Goal: Find specific page/section: Find specific page/section

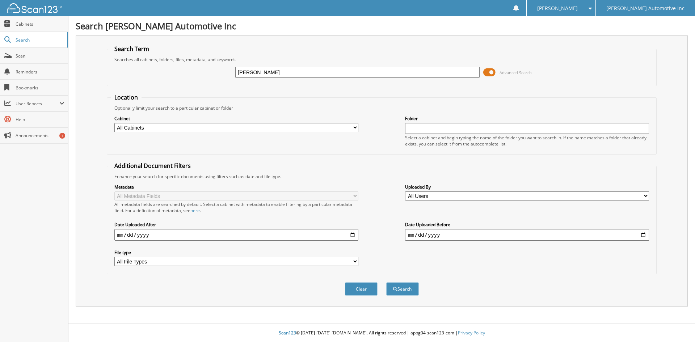
type input "[PERSON_NAME]"
click at [386, 282] on button "Search" at bounding box center [402, 288] width 33 height 13
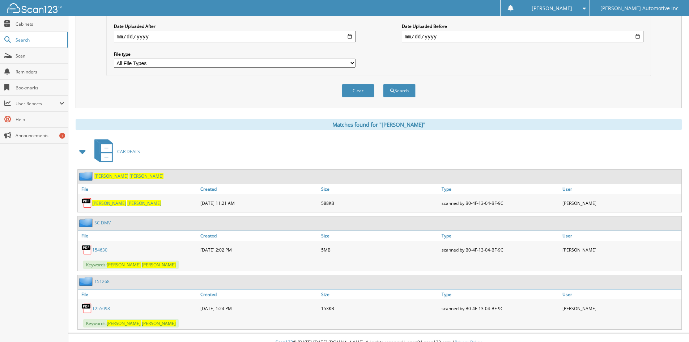
scroll to position [208, 0]
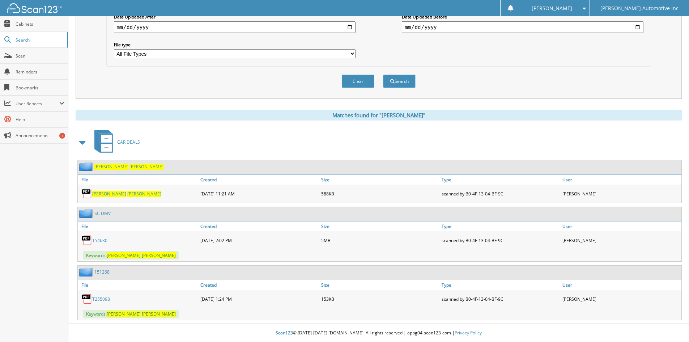
click at [127, 191] on span "GONZALEZ" at bounding box center [144, 194] width 34 height 6
click at [103, 240] on link "154630" at bounding box center [99, 240] width 15 height 6
click at [100, 238] on link "154630" at bounding box center [99, 240] width 15 height 6
